Goal: Information Seeking & Learning: Learn about a topic

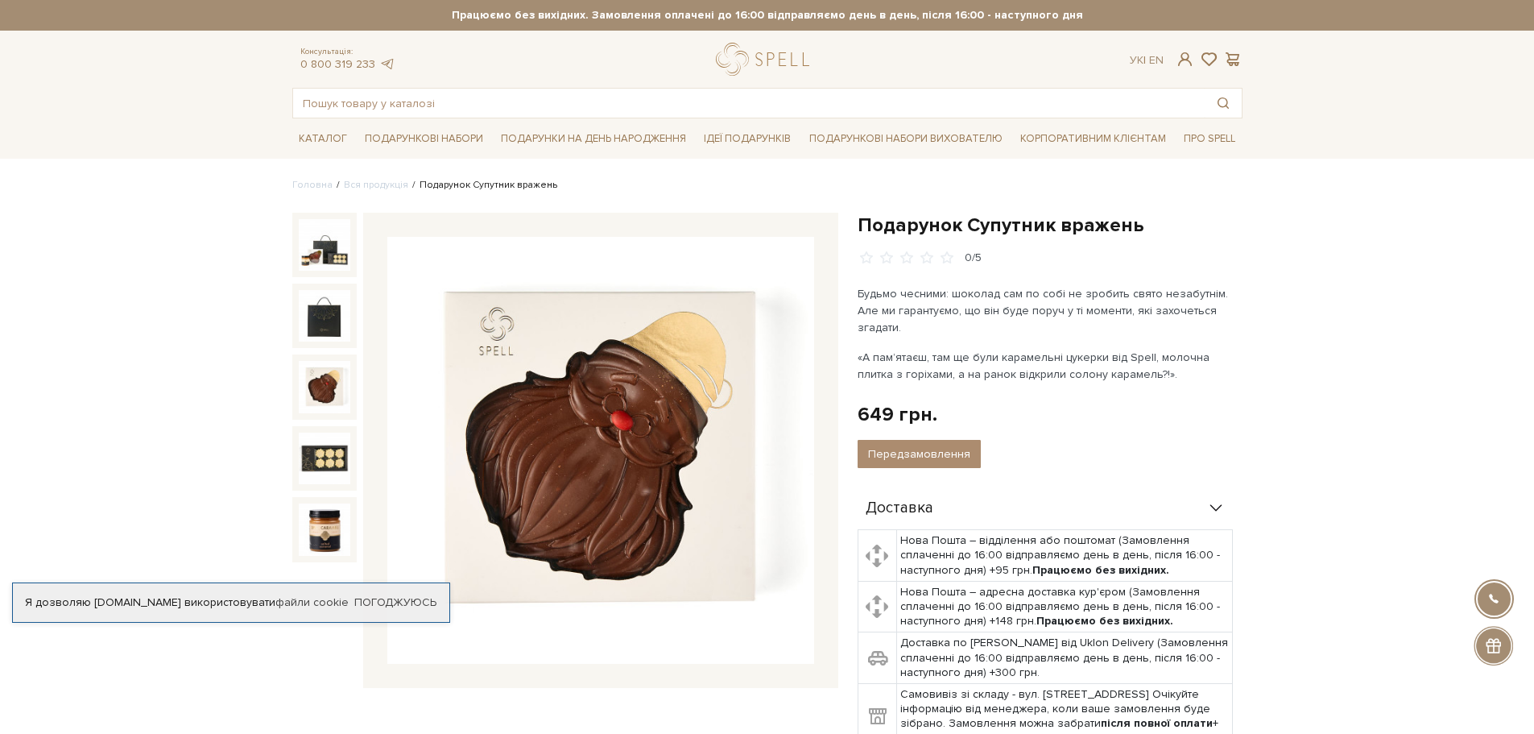
click at [300, 387] on img at bounding box center [325, 387] width 52 height 52
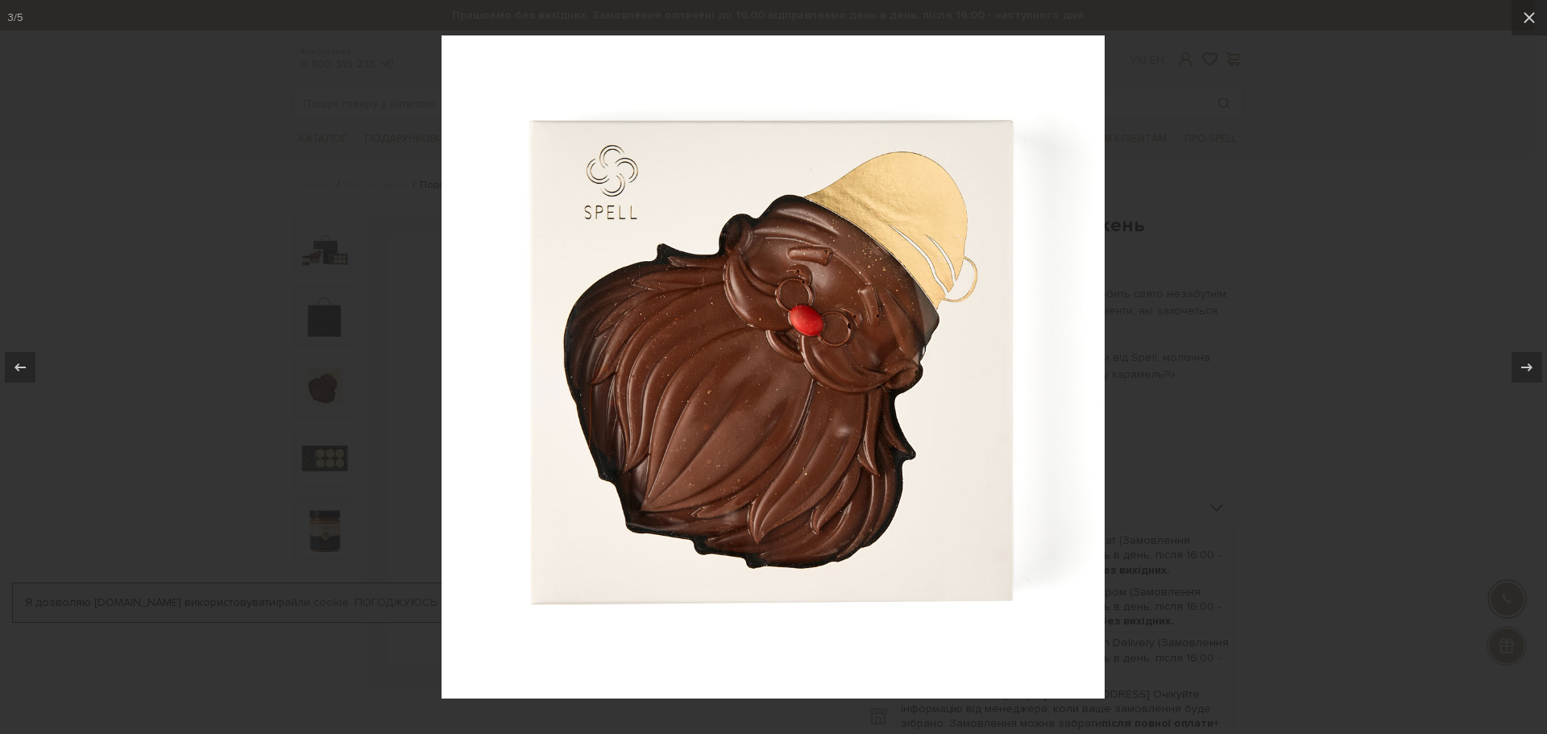
click at [1360, 126] on div at bounding box center [773, 367] width 1547 height 734
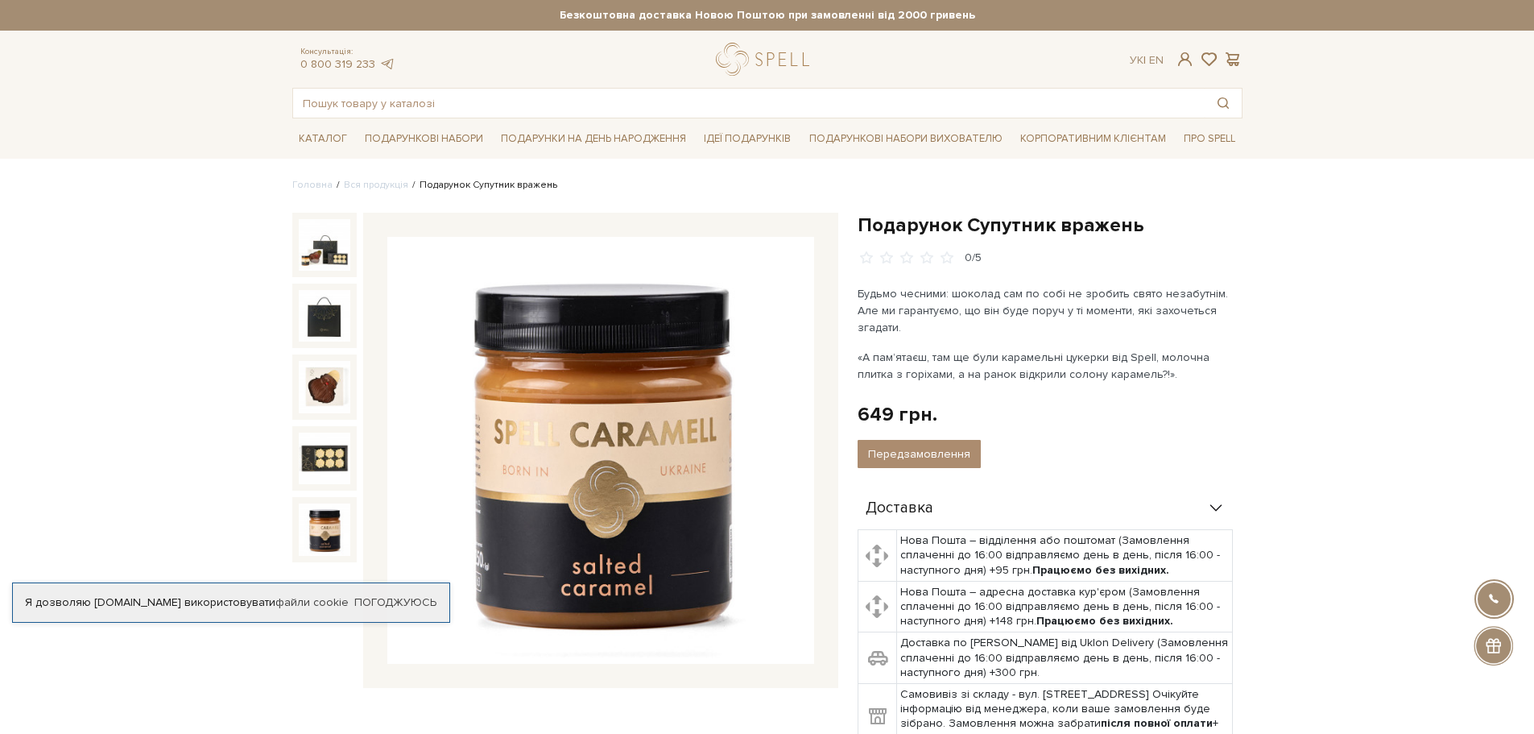
click at [332, 528] on img at bounding box center [325, 529] width 52 height 52
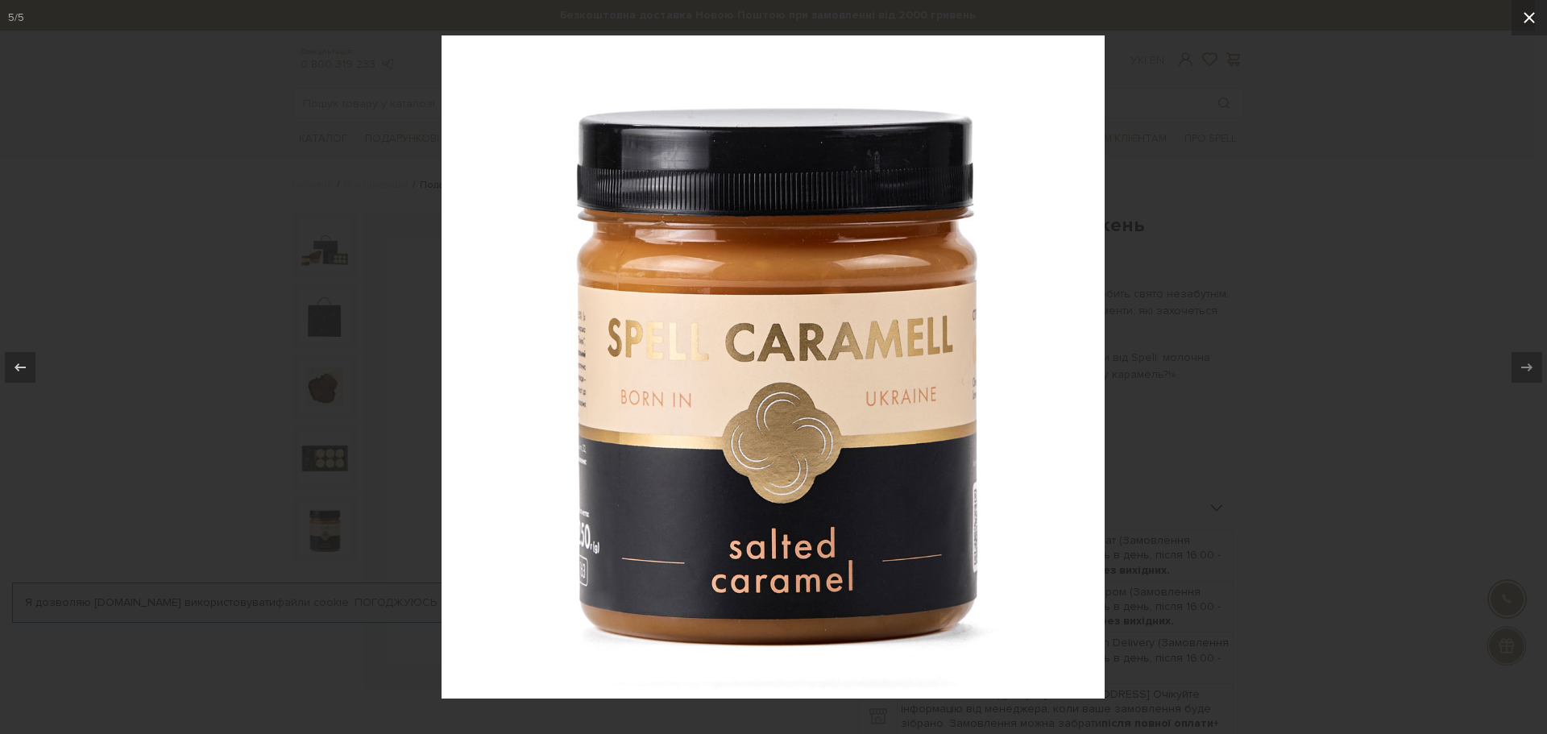
click at [1525, 24] on icon at bounding box center [1528, 17] width 19 height 19
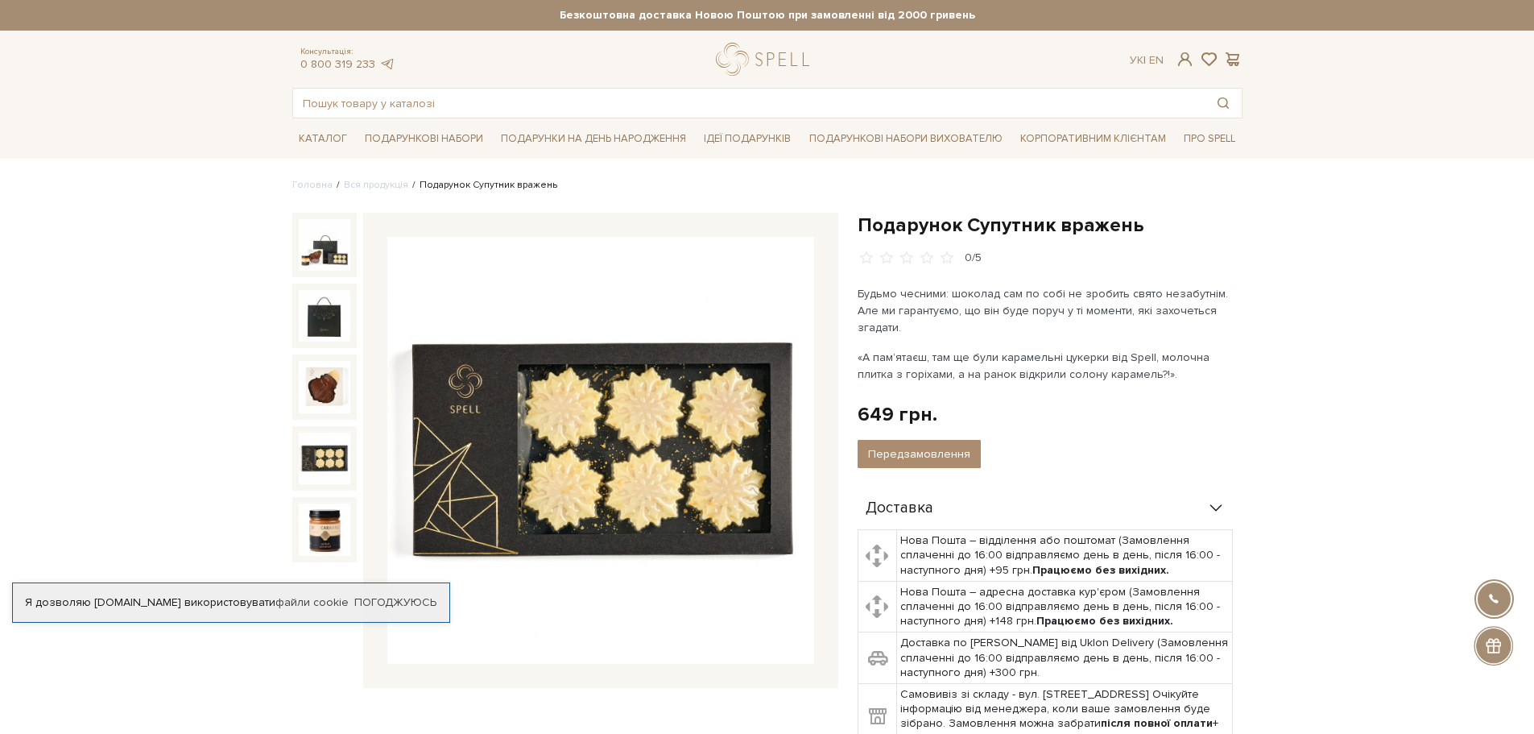
click at [336, 454] on img at bounding box center [325, 459] width 52 height 52
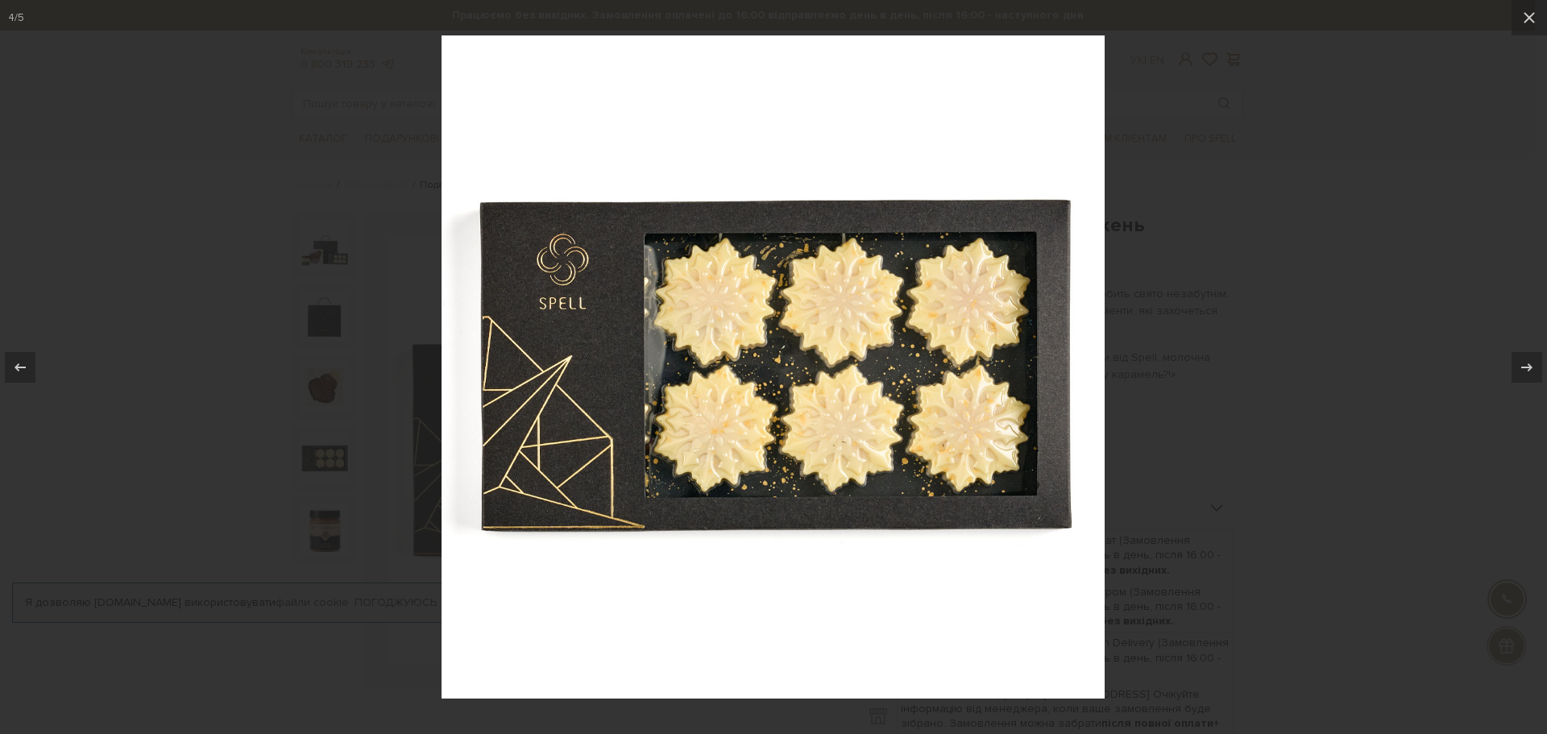
click at [1240, 299] on div at bounding box center [773, 367] width 1547 height 734
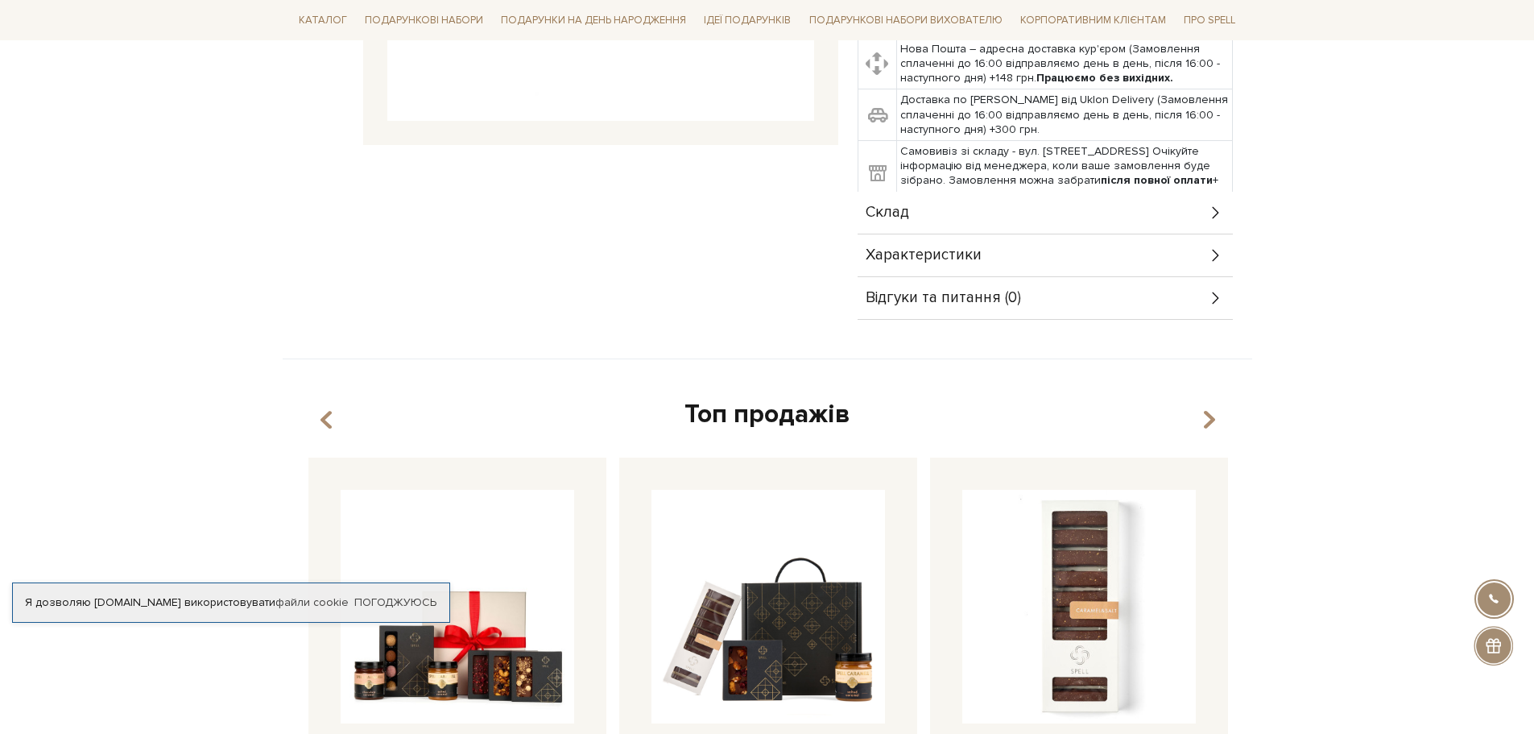
scroll to position [403, 0]
